Goal: Transaction & Acquisition: Register for event/course

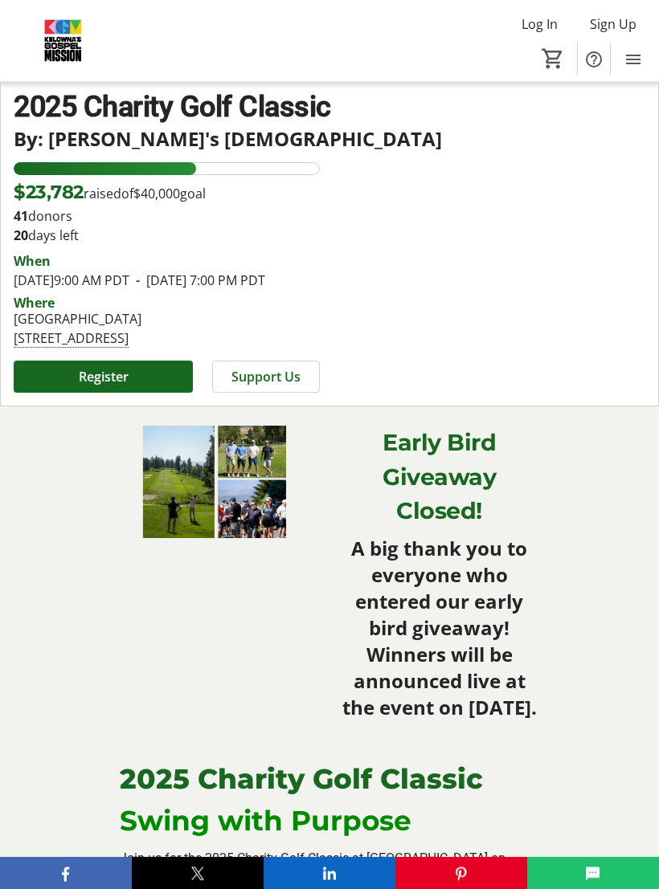
scroll to position [455, 0]
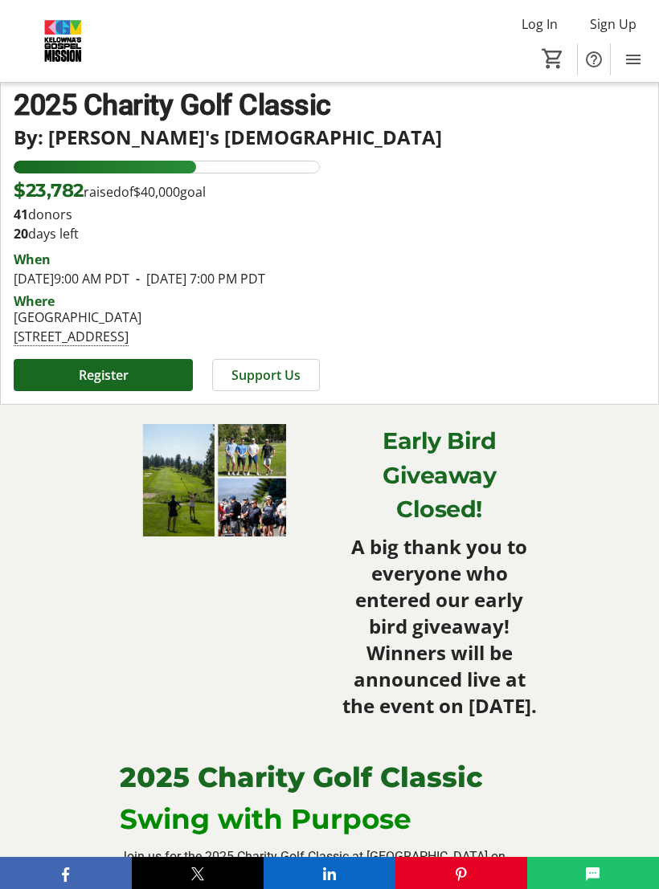
click at [117, 385] on span "Register" at bounding box center [104, 374] width 50 height 19
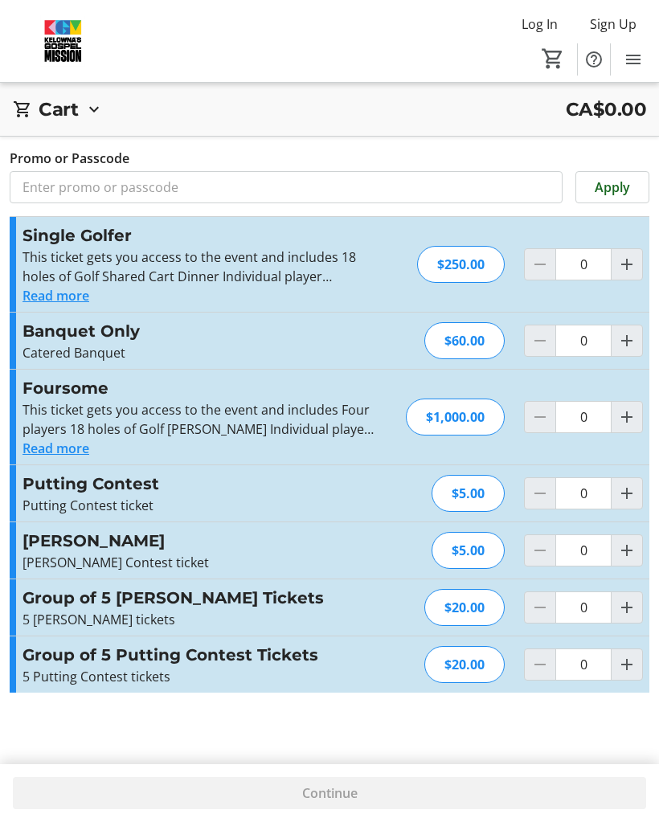
click at [84, 300] on button "Read more" at bounding box center [55, 295] width 67 height 19
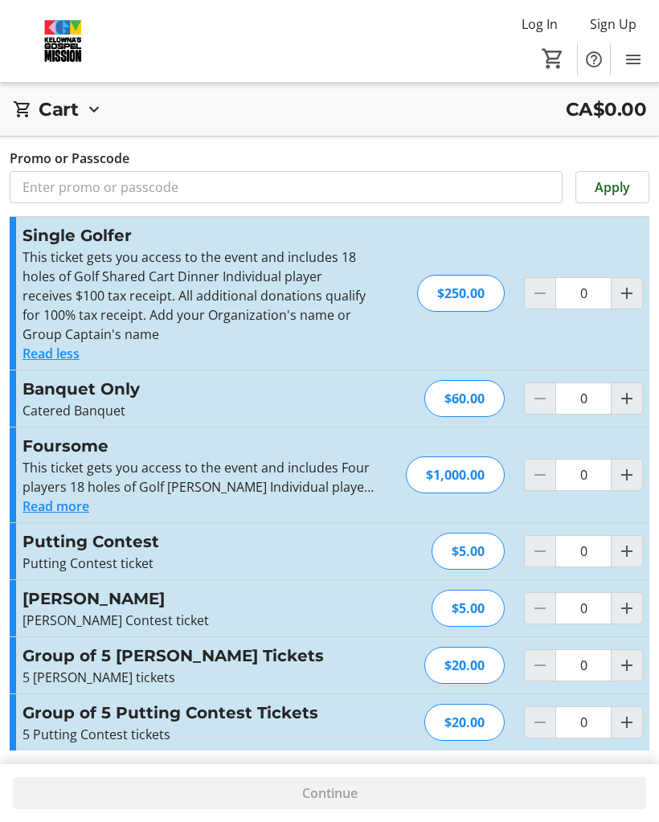
click at [72, 507] on button "Read more" at bounding box center [55, 505] width 67 height 19
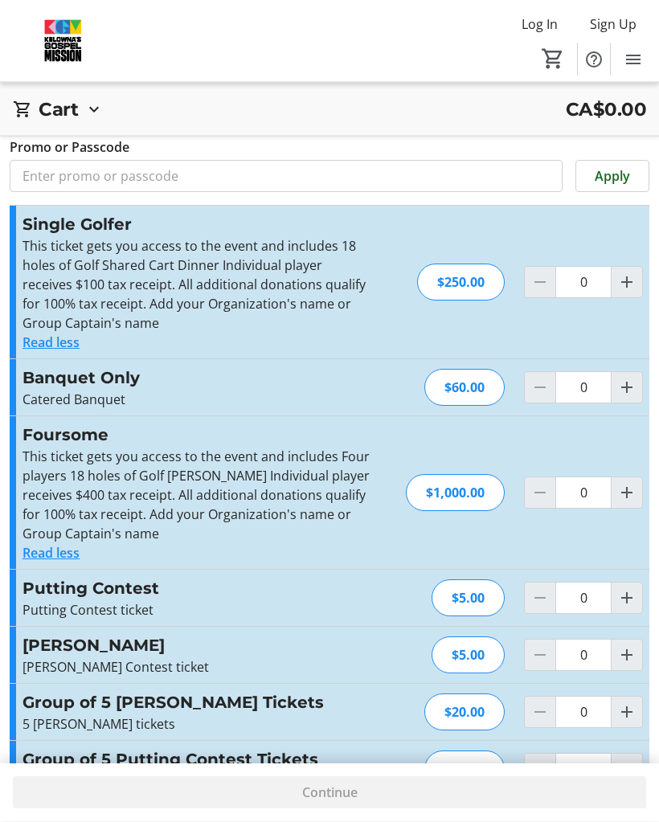
scroll to position [63, 0]
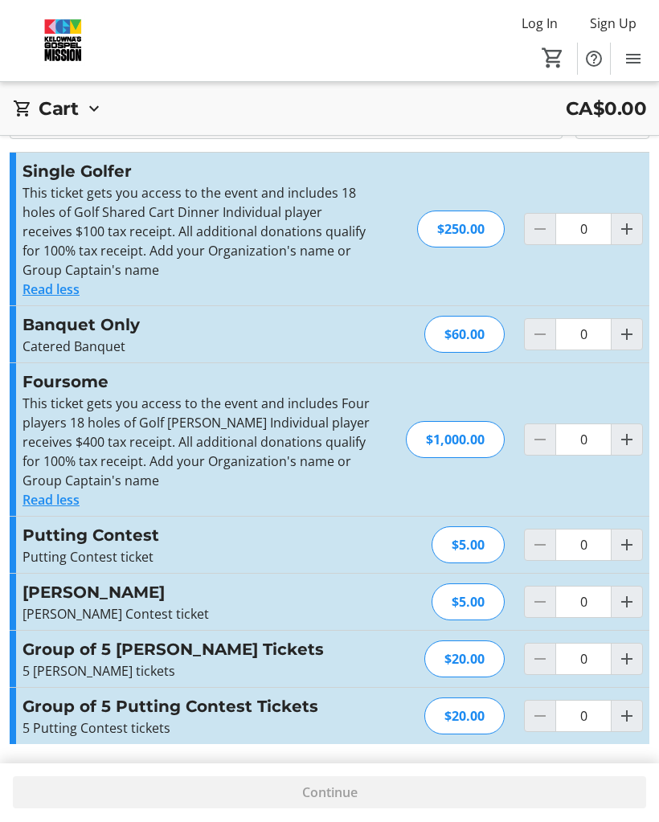
click at [332, 799] on div "Continue" at bounding box center [329, 793] width 633 height 32
click at [630, 236] on mat-icon "Increment by one" at bounding box center [626, 229] width 19 height 19
type input "1"
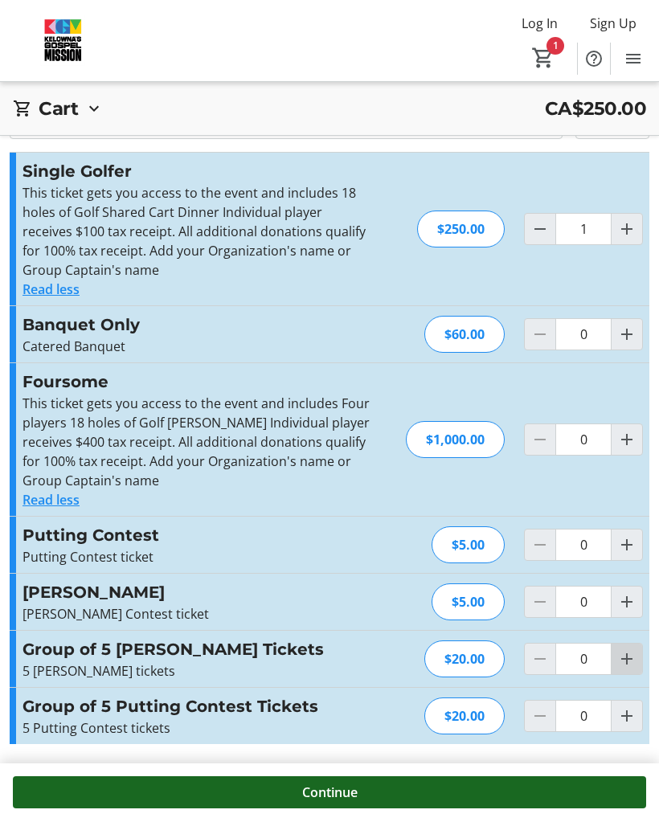
click at [623, 659] on mat-icon "Increment by one" at bounding box center [626, 659] width 19 height 19
type input "1"
click at [625, 715] on mat-icon "Increment by one" at bounding box center [626, 716] width 19 height 19
type input "1"
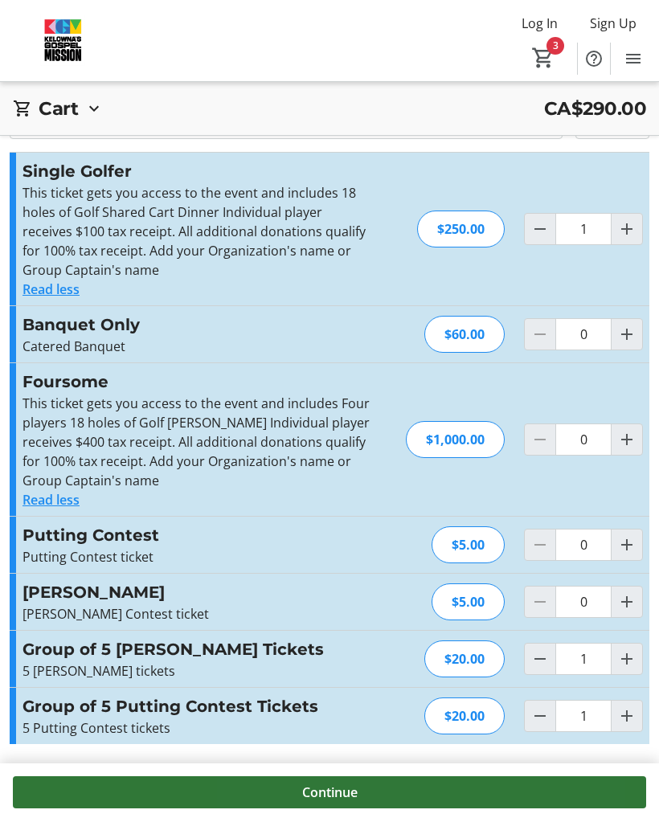
click at [387, 786] on span at bounding box center [329, 792] width 633 height 39
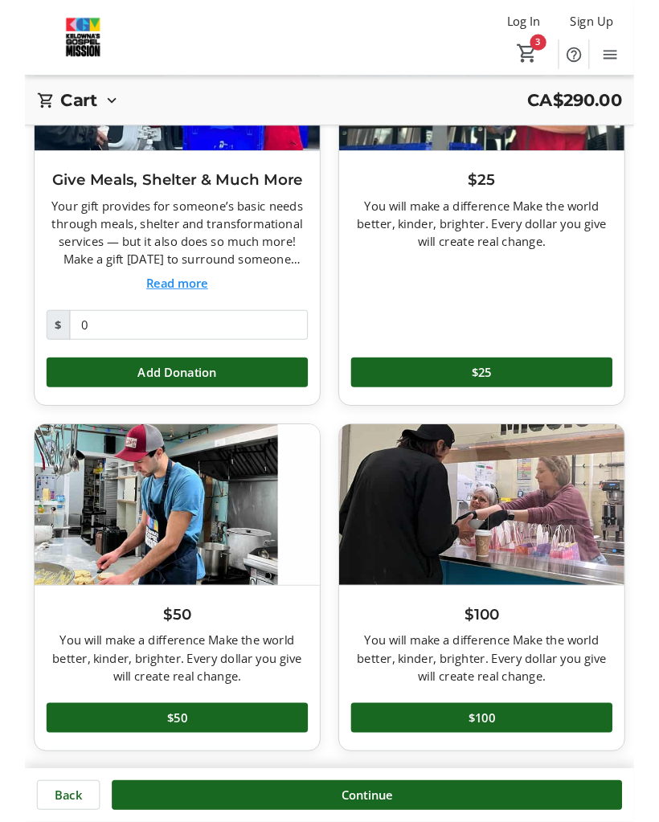
scroll to position [275, 0]
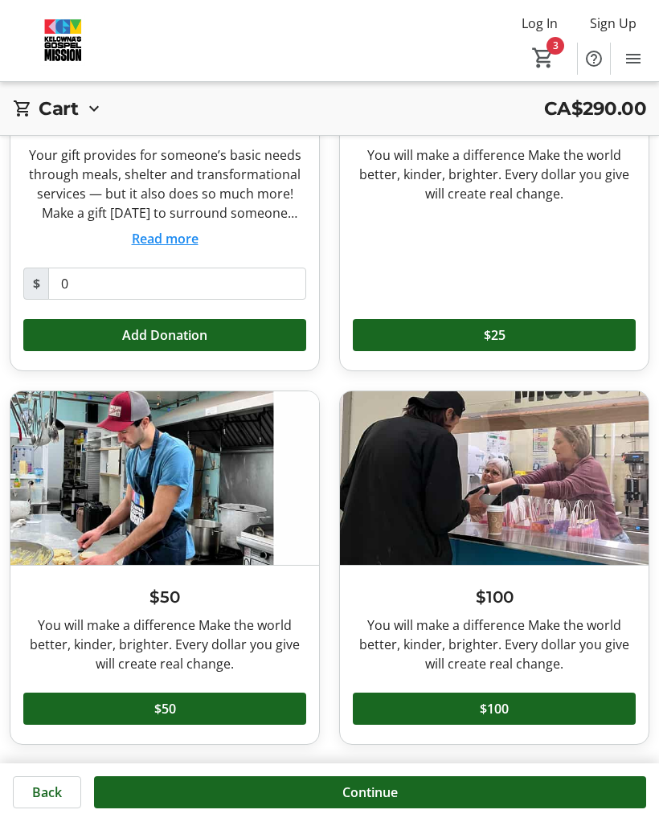
click at [510, 704] on span at bounding box center [494, 709] width 283 height 39
click at [396, 792] on span "Continue" at bounding box center [369, 792] width 55 height 19
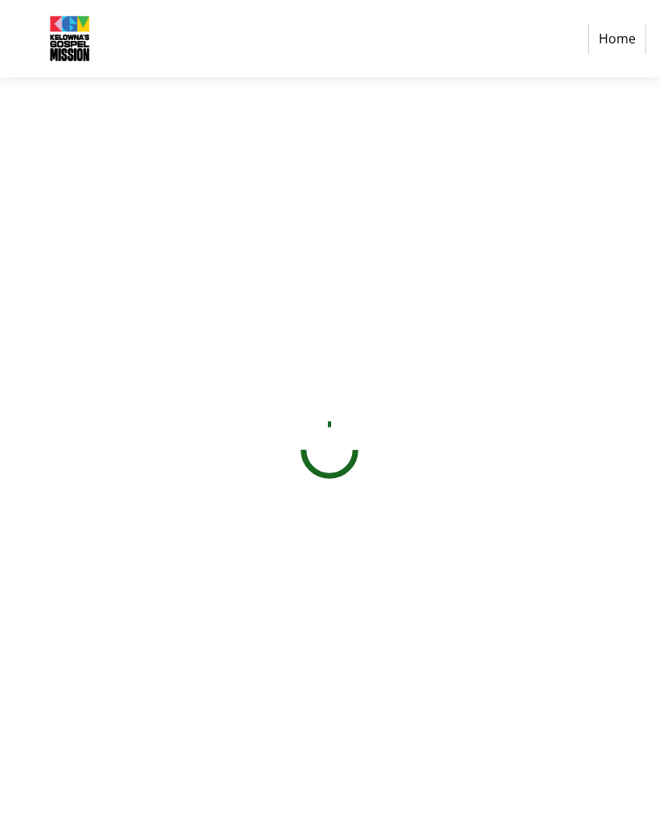
select select "CA"
